Goal: Task Accomplishment & Management: Complete application form

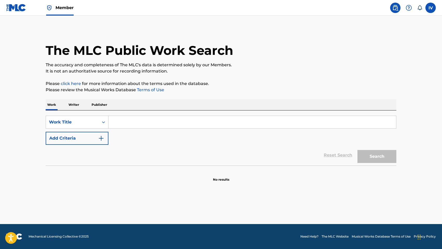
click at [25, 5] on img at bounding box center [16, 8] width 20 height 8
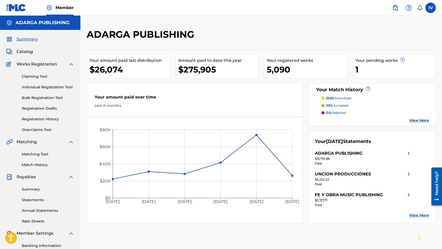
click at [33, 87] on link "Individual Registration Tool" at bounding box center [48, 86] width 52 height 5
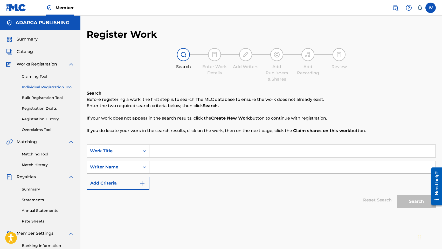
click at [164, 150] on input "Search Form" at bounding box center [293, 151] width 286 height 12
paste input "[PERSON_NAME] - Te Quiero Adorar"
paste input "TE QUIERO ADORAR"
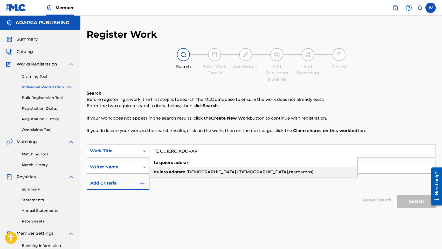
click at [170, 169] on strong "adorar" at bounding box center [176, 171] width 14 height 5
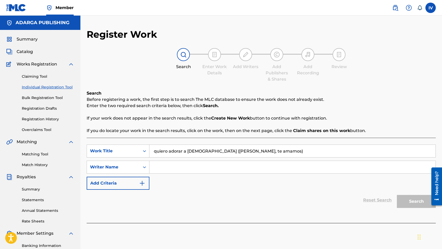
paste input "TE QUIERO ADORAR"
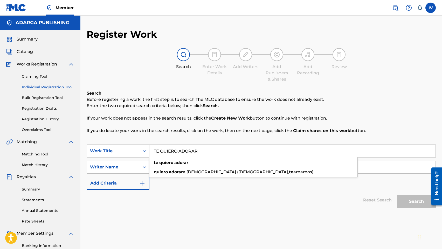
type input "TE QUIERO ADORAR"
click at [178, 125] on div "Search Before registering a work, the first step is to search The MLC database …" at bounding box center [261, 112] width 349 height 44
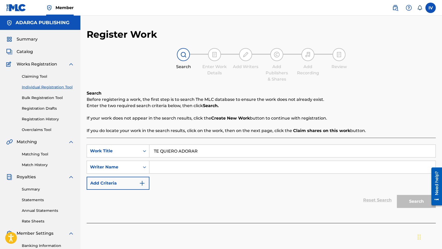
click at [173, 167] on input "Search Form" at bounding box center [293, 167] width 286 height 12
type input "[PERSON_NAME]"
click at [397, 195] on button "Search" at bounding box center [416, 201] width 39 height 13
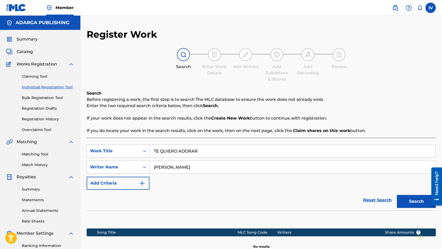
scroll to position [73, 0]
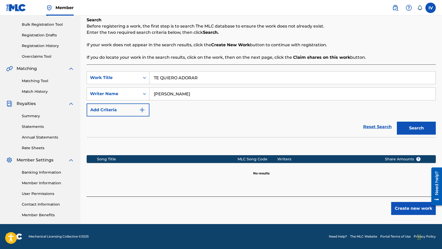
click at [395, 205] on button "Create new work" at bounding box center [413, 208] width 45 height 13
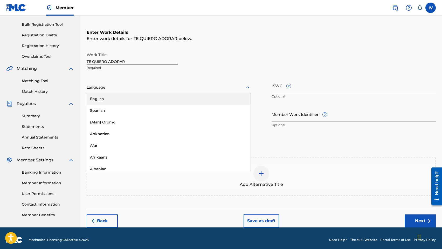
click at [140, 88] on div at bounding box center [169, 87] width 164 height 6
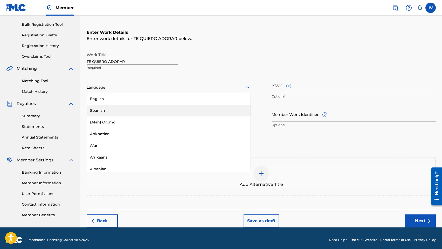
click at [119, 116] on div "Spanish" at bounding box center [169, 111] width 164 height 12
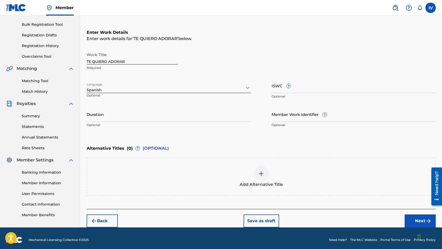
click at [412, 217] on button "Next" at bounding box center [420, 220] width 31 height 13
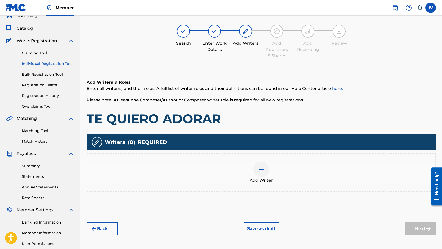
scroll to position [72, 0]
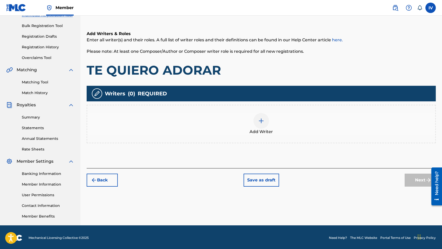
click at [347, 147] on div "Add Writers & Roles Enter all writer(s) and their roles. A full list of writer …" at bounding box center [261, 93] width 349 height 150
click at [346, 111] on div "Add Writer" at bounding box center [261, 124] width 349 height 38
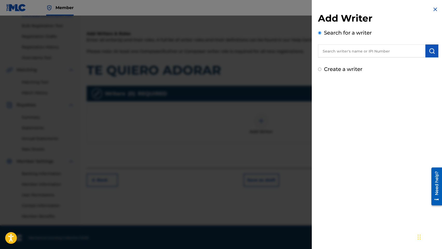
click at [372, 53] on input "text" at bounding box center [371, 50] width 107 height 13
click at [338, 53] on input "text" at bounding box center [371, 50] width 107 height 13
paste input "00829960886"
type input "00829960886"
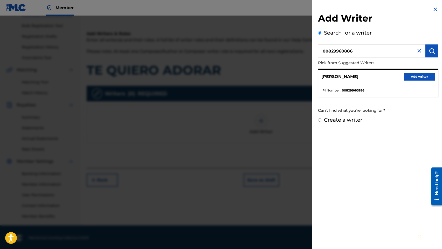
click at [415, 83] on div "[PERSON_NAME] Add writer" at bounding box center [378, 77] width 120 height 14
click at [409, 76] on button "Add writer" at bounding box center [419, 77] width 31 height 8
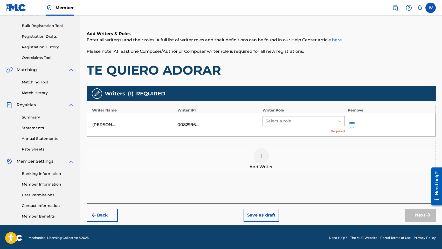
click at [318, 120] on div at bounding box center [299, 120] width 67 height 7
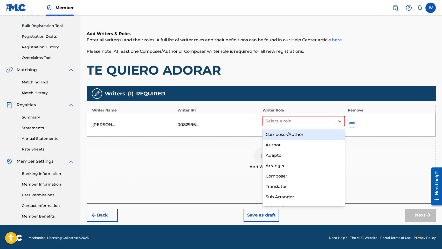
click at [299, 134] on div "Composer/Author" at bounding box center [304, 134] width 83 height 10
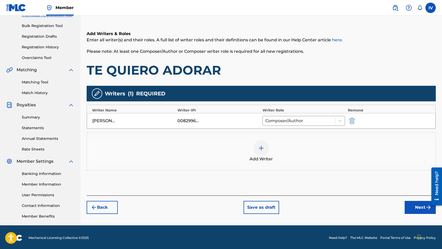
click at [293, 145] on div "Add Writer" at bounding box center [261, 151] width 348 height 22
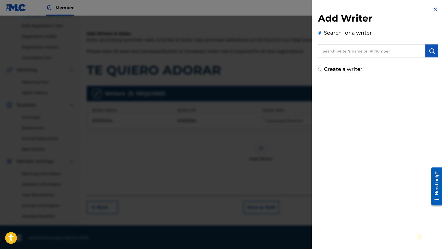
click at [277, 127] on div at bounding box center [221, 140] width 442 height 249
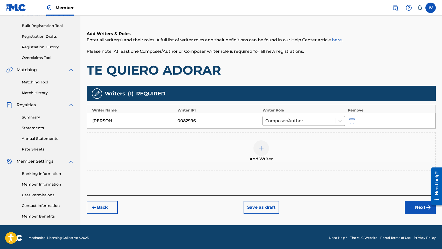
click at [417, 206] on button "Next" at bounding box center [420, 207] width 31 height 13
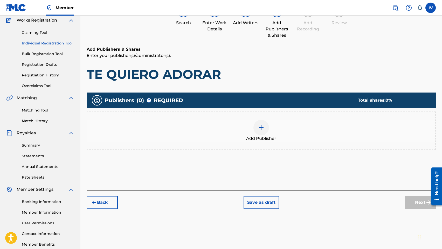
scroll to position [23, 0]
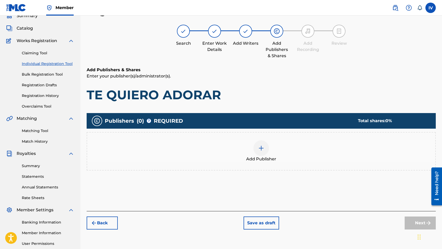
click at [364, 146] on div "Add Publisher" at bounding box center [261, 151] width 348 height 22
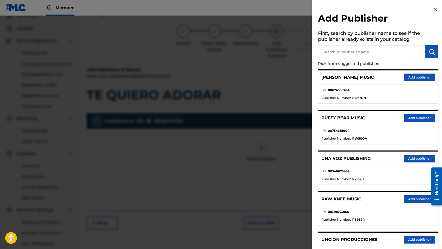
click at [374, 51] on input "text" at bounding box center [371, 51] width 107 height 13
type input "rios"
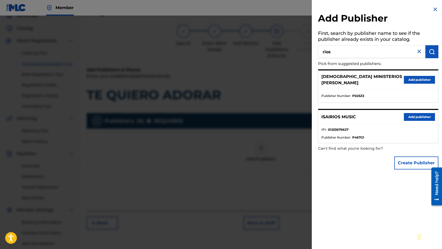
click at [410, 120] on button "Add publisher" at bounding box center [419, 117] width 31 height 8
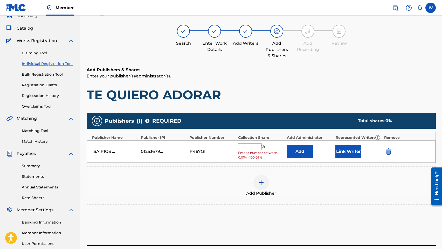
click at [302, 154] on button "Add" at bounding box center [300, 151] width 26 height 13
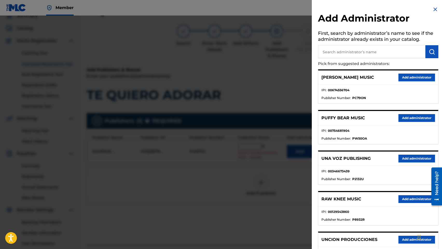
click at [345, 50] on input "text" at bounding box center [371, 51] width 107 height 13
type input "adarga"
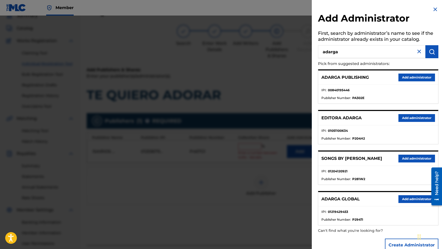
click at [410, 78] on button "Add administrator" at bounding box center [417, 77] width 37 height 8
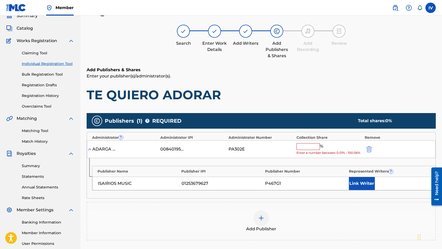
click at [316, 141] on div "ADARGA PUBLISHING 00840195446 PA302E % Enter a number between 0.01% - 100.06%" at bounding box center [261, 149] width 349 height 18
click at [315, 145] on input "text" at bounding box center [308, 146] width 23 height 7
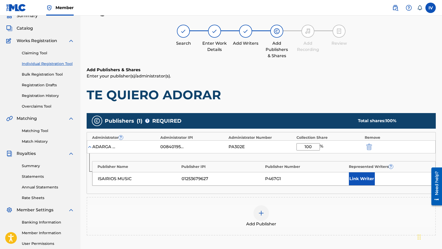
type input "100"
click at [362, 178] on button "Link Writer" at bounding box center [362, 178] width 26 height 13
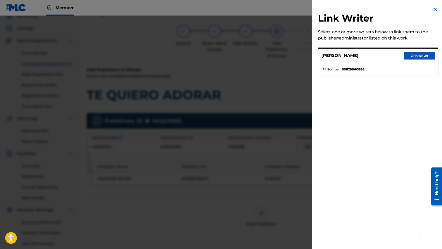
click at [406, 55] on button "Link writer" at bounding box center [419, 56] width 31 height 8
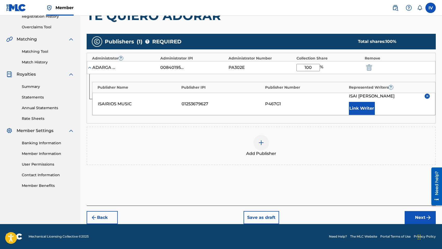
click at [414, 214] on button "Next" at bounding box center [420, 217] width 31 height 13
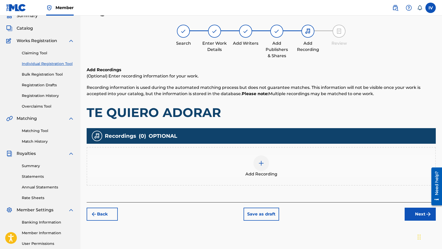
click at [275, 182] on div "Add Recording" at bounding box center [261, 166] width 349 height 38
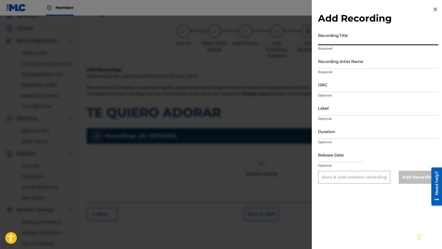
click at [327, 38] on input "Recording Title" at bounding box center [378, 37] width 120 height 15
paste input "Te Quiero Adorar [PERSON_NAME] [PERSON_NAME] USANG2513394"
click at [391, 42] on input "Te Quiero Adorar [PERSON_NAME] [PERSON_NAME] USANG2513394" at bounding box center [378, 37] width 120 height 15
click at [389, 42] on input "Te Quiero Adorar [PERSON_NAME] [PERSON_NAME] USANG2513394" at bounding box center [378, 37] width 120 height 15
type input "Te Quiero Adorar [PERSON_NAME] [PERSON_NAME]"
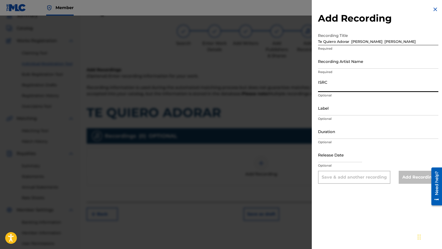
paste input "USANG2513394"
type input "USANG2513394"
click at [398, 40] on input "Te Quiero Adorar [PERSON_NAME] [PERSON_NAME]" at bounding box center [378, 37] width 120 height 15
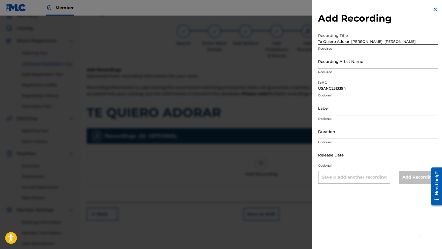
click at [373, 41] on input "Te Quiero Adorar [PERSON_NAME] [PERSON_NAME]" at bounding box center [378, 37] width 120 height 15
type input "Te Quiero Adorar [PERSON_NAME]"
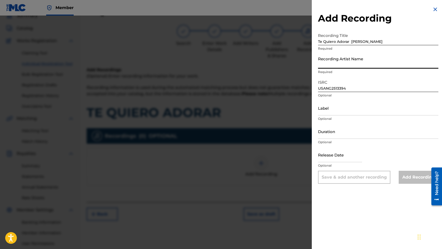
paste input "[PERSON_NAME]"
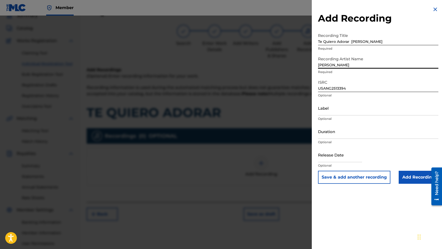
type input "[PERSON_NAME]"
click at [335, 113] on input "Label" at bounding box center [378, 107] width 120 height 15
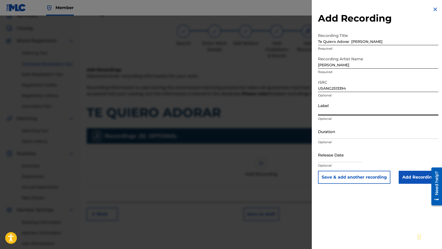
paste input "[PERSON_NAME]"
type input "[PERSON_NAME]"
click at [351, 43] on input "Te Quiero Adorar [PERSON_NAME]" at bounding box center [378, 37] width 120 height 15
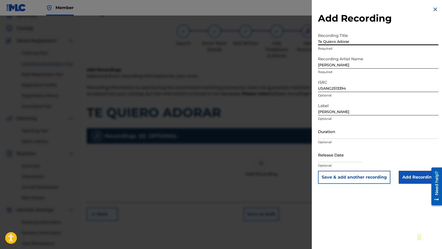
type input "Te Quiero Adorar"
click at [407, 176] on input "Add Recording" at bounding box center [419, 177] width 40 height 13
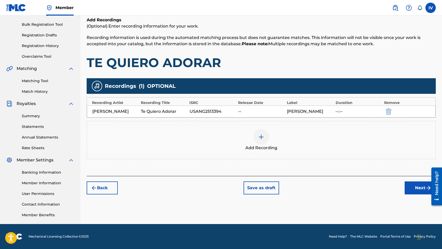
click at [411, 193] on button "Next" at bounding box center [420, 187] width 31 height 13
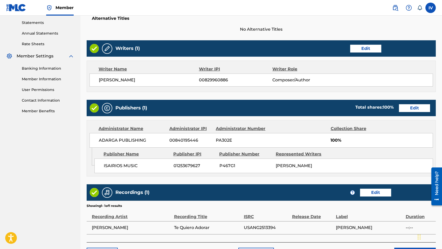
scroll to position [213, 0]
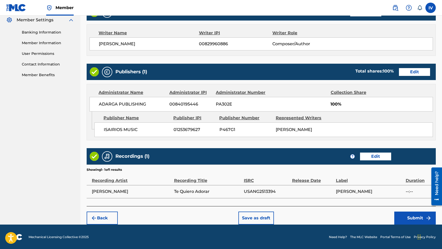
click at [407, 210] on div "Back Save as draft Submit" at bounding box center [261, 215] width 349 height 18
click at [405, 215] on button "Submit" at bounding box center [416, 217] width 42 height 13
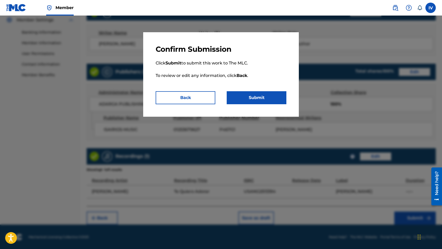
click at [263, 97] on button "Submit" at bounding box center [257, 97] width 60 height 13
